Goal: Use online tool/utility: Use online tool/utility

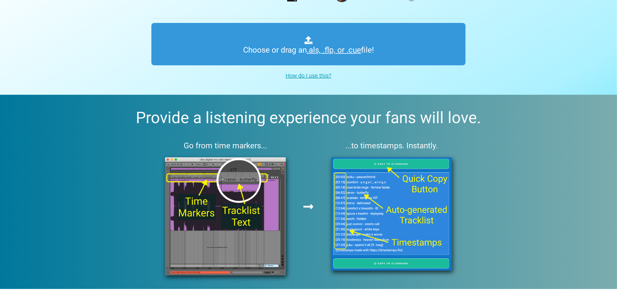
scroll to position [85, 0]
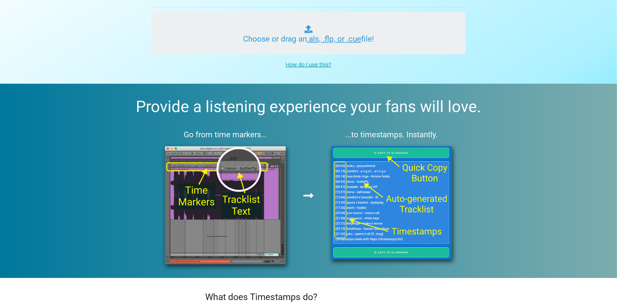
click at [290, 40] on input "Choose or drag an .als, .flp, or .cue file!" at bounding box center [308, 33] width 314 height 42
type input "C:\fakepath\Episode 002_1_2_e.als"
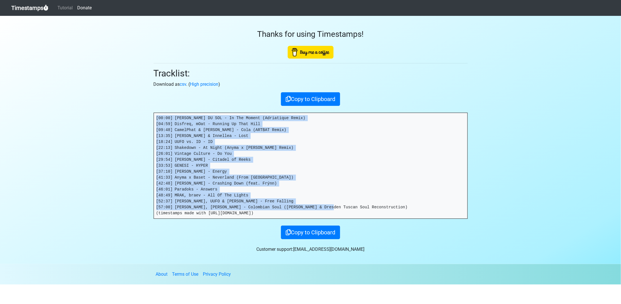
drag, startPoint x: 365, startPoint y: 205, endPoint x: 111, endPoint y: 101, distance: 274.5
click at [111, 101] on section "Thanks for using Timestamps! Tracklist: Download as csv . ( High precision ) Co…" at bounding box center [310, 140] width 621 height 248
copy pre "[00:00] [PERSON_NAME] DU SOL - In The Moment (Adriatique Remix) [04:59] Disfreq…"
click at [522, 174] on section "Thanks for using Timestamps! Tracklist: Download as csv . ( High precision ) Co…" at bounding box center [310, 140] width 621 height 248
click at [413, 171] on pre "[00:00] [PERSON_NAME] DU SOL - In The Moment (Adriatique Remix) [04:59] Disfreq…" at bounding box center [311, 166] width 314 height 106
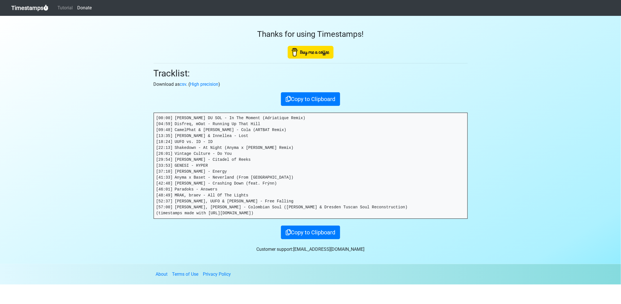
click at [484, 145] on section "Thanks for using Timestamps! Tracklist: Download as csv . ( High precision ) Co…" at bounding box center [310, 140] width 621 height 248
click at [197, 86] on link "High precision" at bounding box center [204, 84] width 29 height 5
click at [316, 100] on button "Copy to Clipboard" at bounding box center [310, 99] width 59 height 14
